Goal: Information Seeking & Learning: Learn about a topic

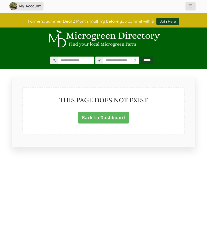
select select "Language Translate Widget"
click at [191, 6] on icon "main_menu" at bounding box center [190, 6] width 5 height 4
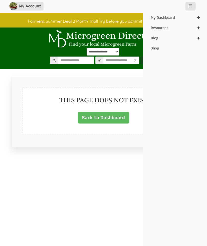
click at [158, 38] on link "Blog" at bounding box center [170, 38] width 45 height 10
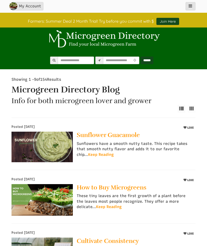
select select "Language Translate Widget"
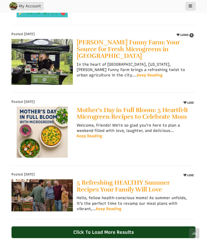
scroll to position [470, 0]
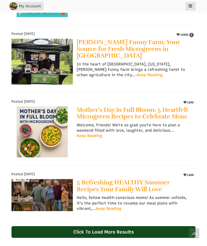
click at [140, 181] on link "5 Refreshing HEALTHY Summer Recipes Your Family Will Love" at bounding box center [134, 186] width 115 height 14
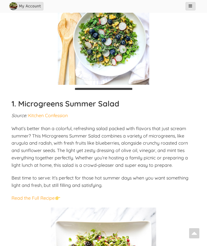
scroll to position [407, 0]
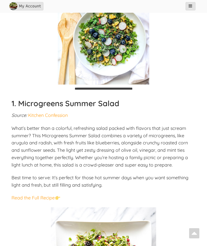
click at [48, 195] on link "Read the Full Recipe" at bounding box center [32, 198] width 43 height 6
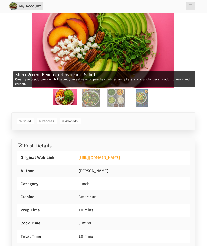
select select "Language Translate Widget"
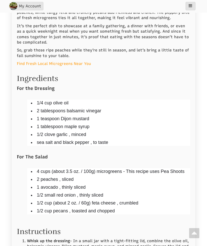
scroll to position [436, 0]
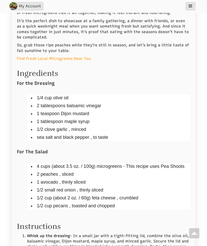
click at [194, 5] on button "main_menu" at bounding box center [190, 6] width 10 height 8
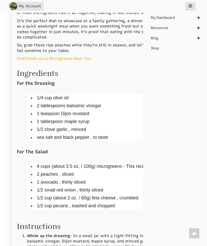
click at [120, 81] on div "For the Dressing 1/4 cup olive oil 2 tablespoons balsamic vinegar 1 teaspoon Di…" at bounding box center [103, 148] width 173 height 137
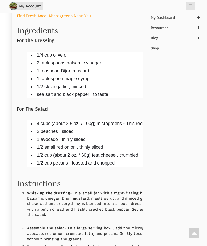
scroll to position [479, 0]
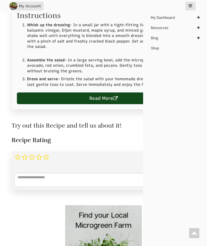
scroll to position [646, 0]
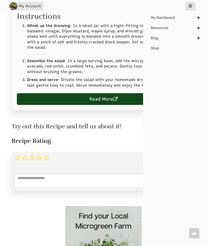
click at [120, 93] on link "Read More" at bounding box center [103, 99] width 173 height 12
